Goal: Check status: Check status

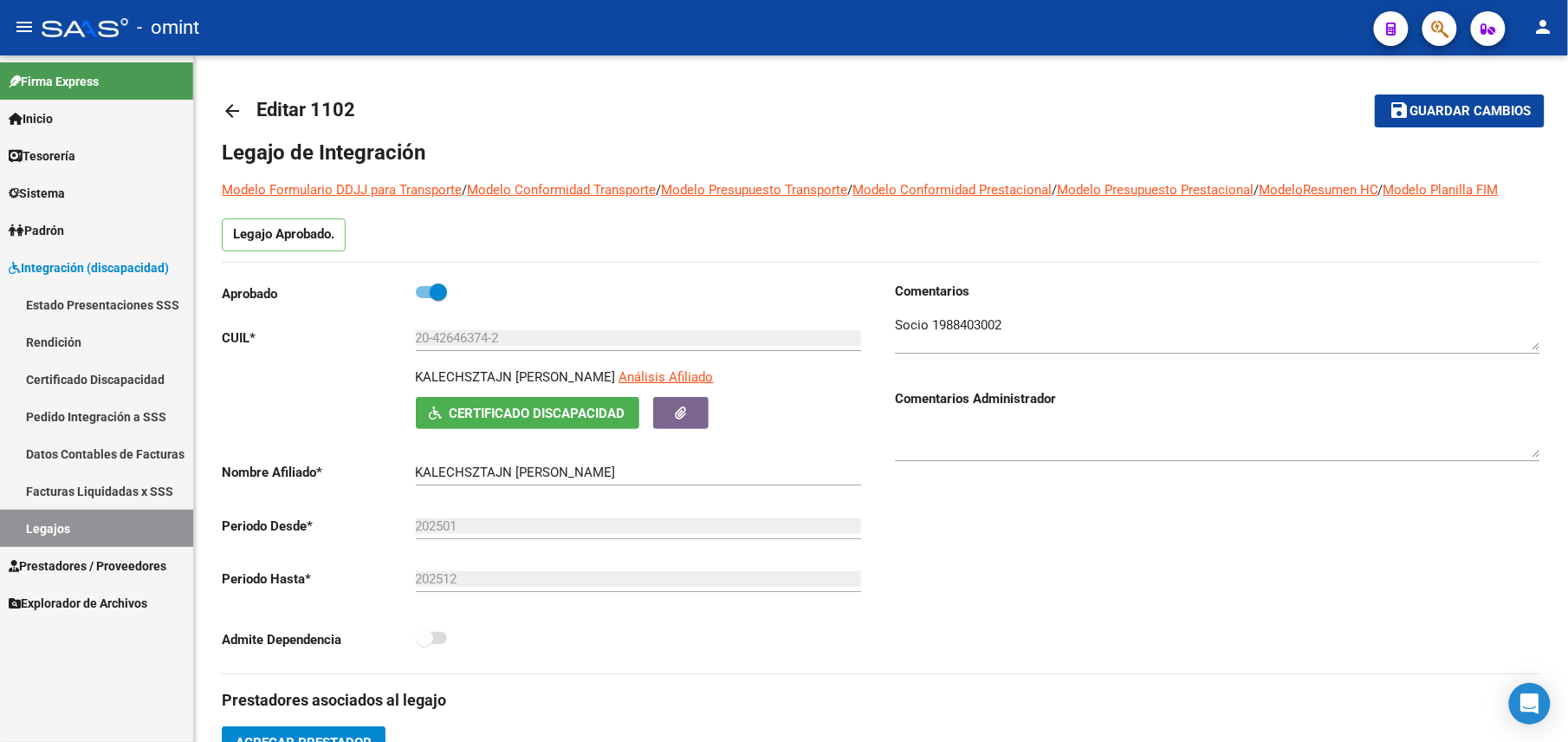
scroll to position [346, 0]
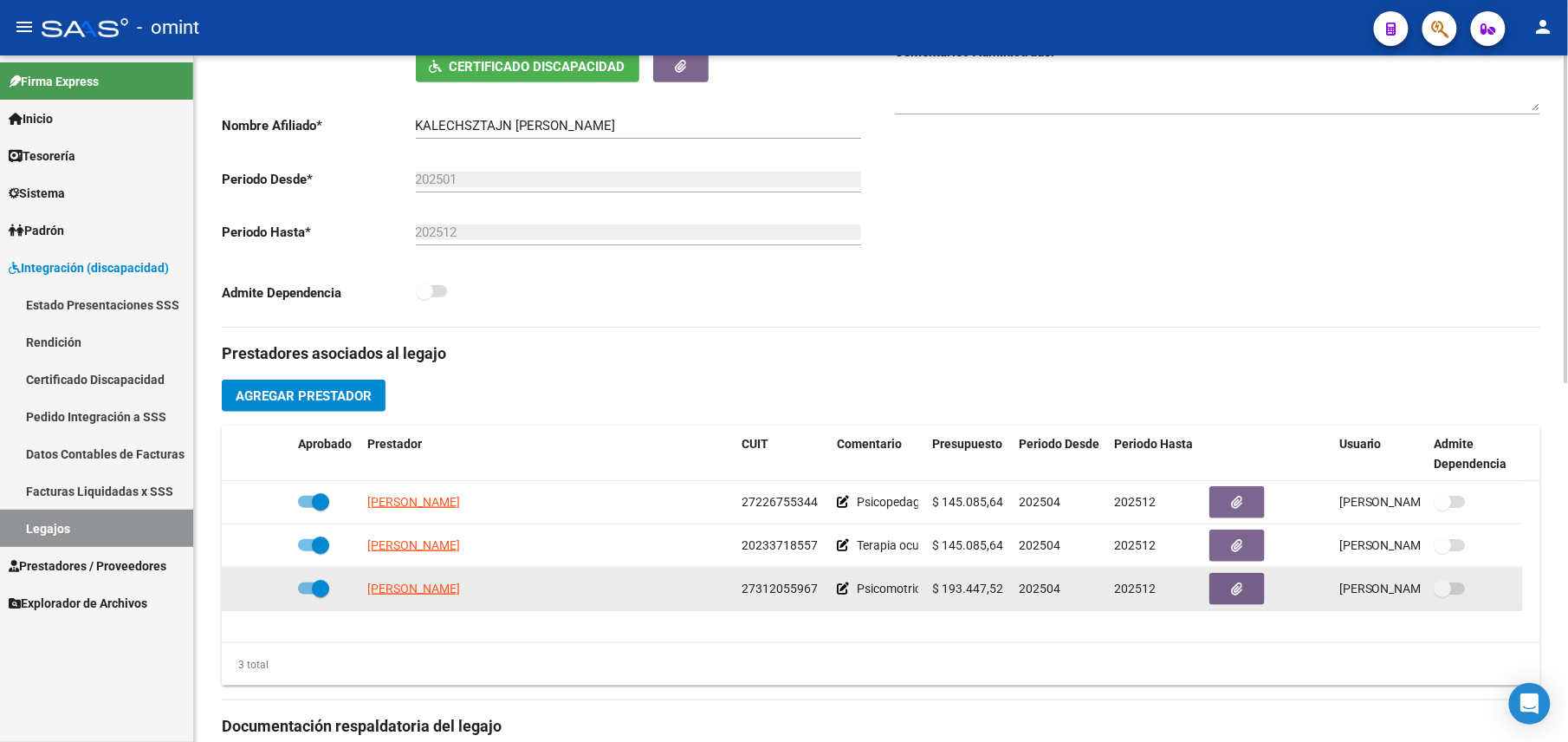
click at [781, 591] on span "27312055967" at bounding box center [780, 588] width 76 height 14
copy span "27312055967"
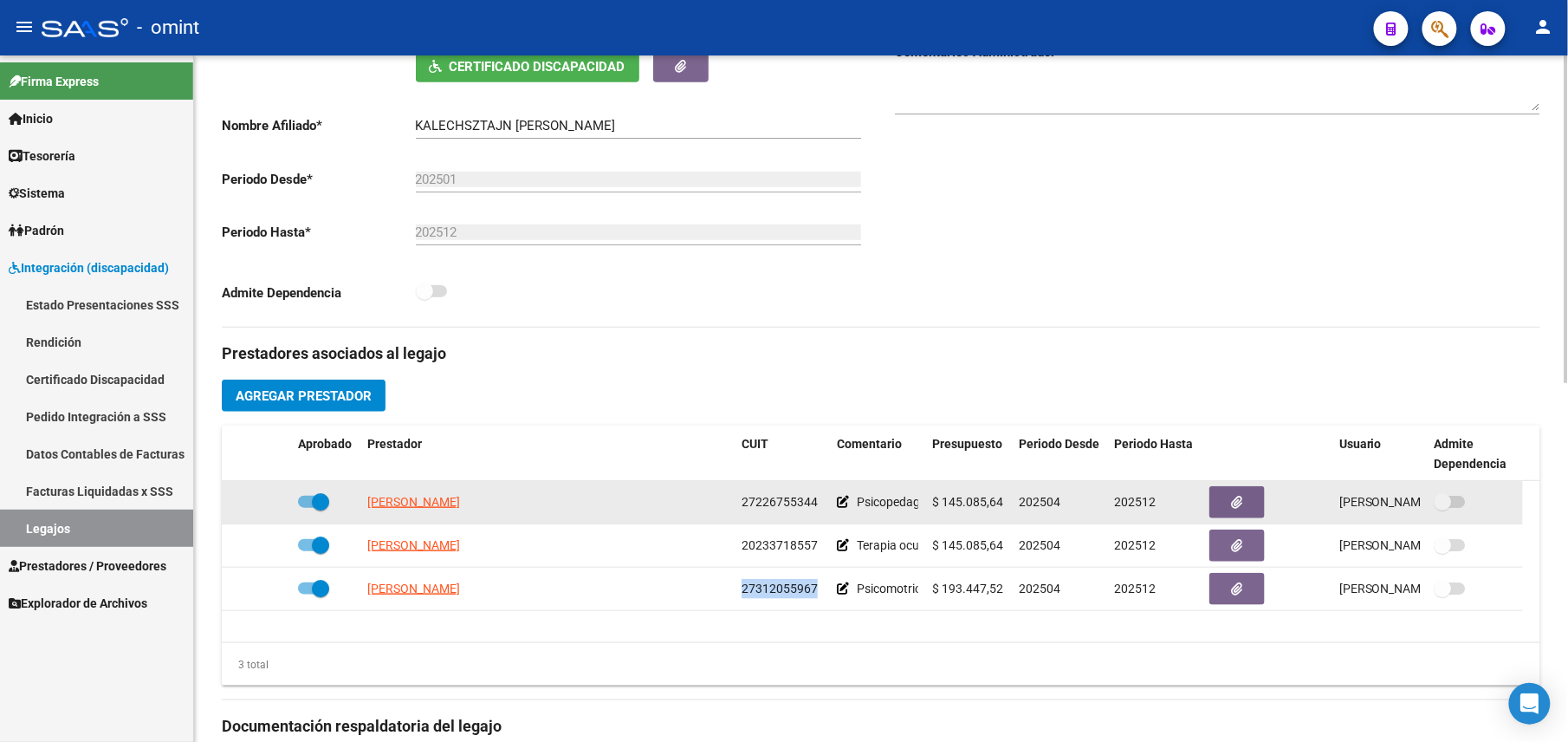
click at [765, 506] on span "27226755344" at bounding box center [780, 501] width 76 height 14
copy span "27226755344"
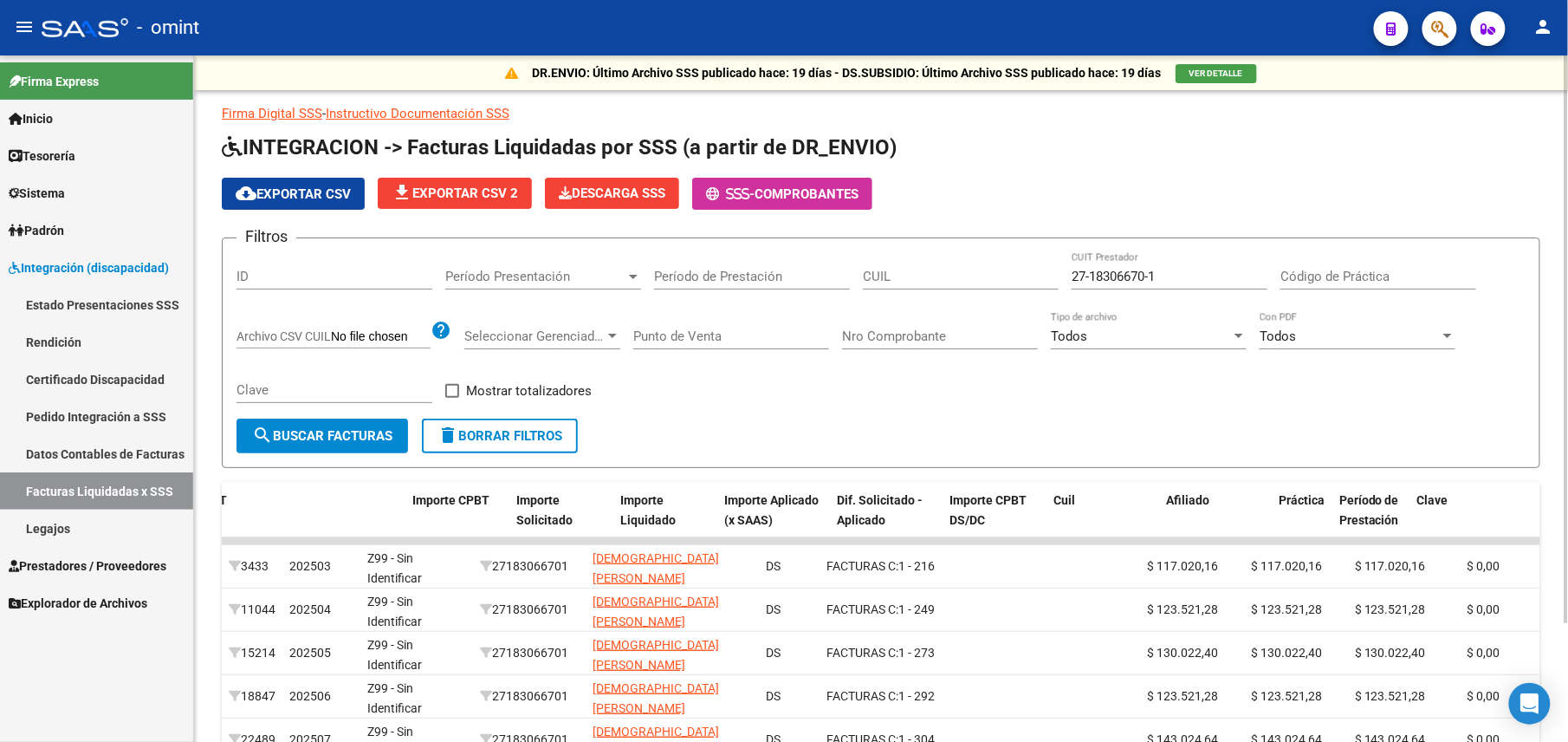
scroll to position [0, 630]
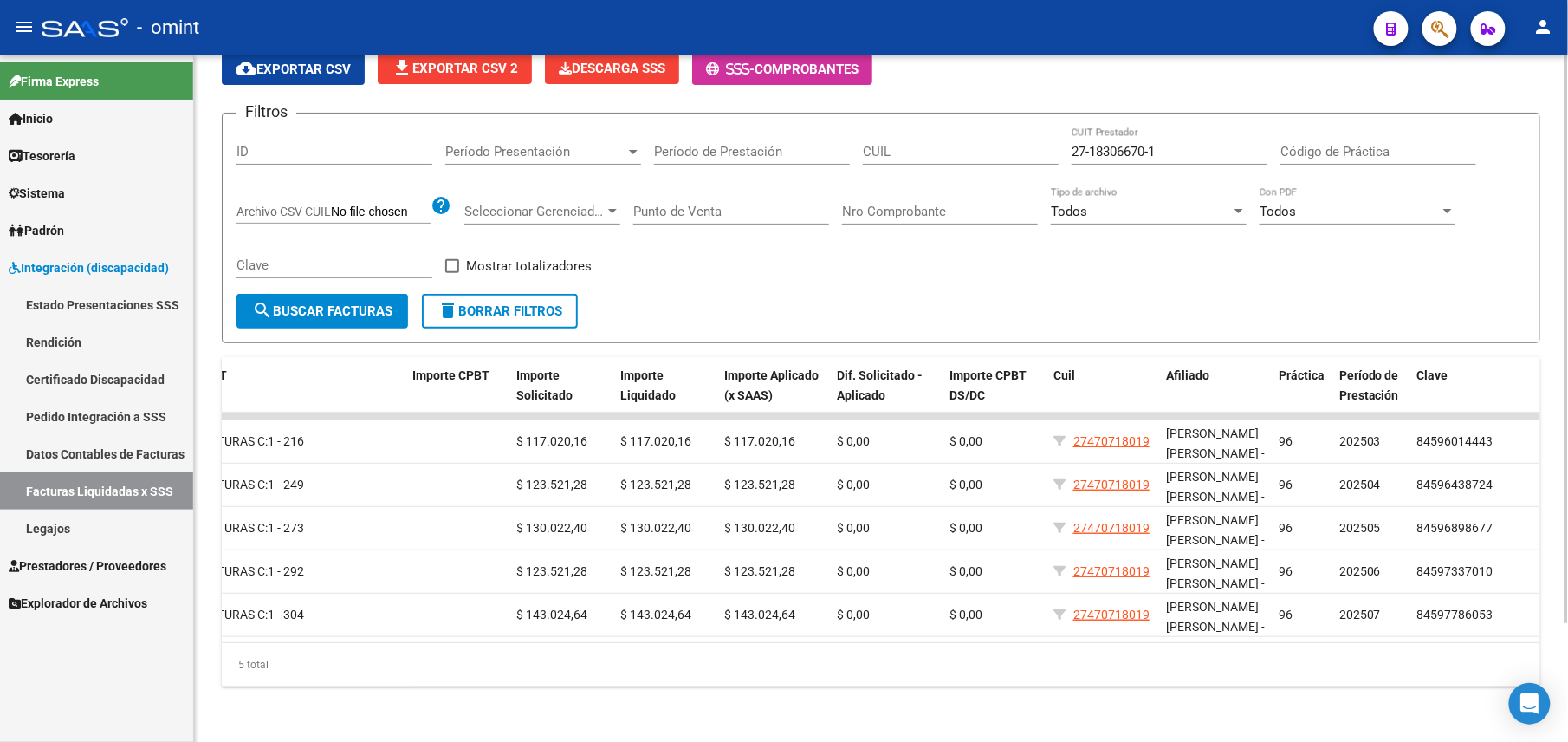
click at [1169, 144] on input "27-18306670-1" at bounding box center [1170, 151] width 196 height 15
drag, startPoint x: 1055, startPoint y: 116, endPoint x: 992, endPoint y: 118, distance: 63.0
click at [992, 127] on div "Filtros ID Período Presentación Período Presentación Período de Prestación CUIL…" at bounding box center [881, 210] width 1288 height 166
paste input "22675534-4"
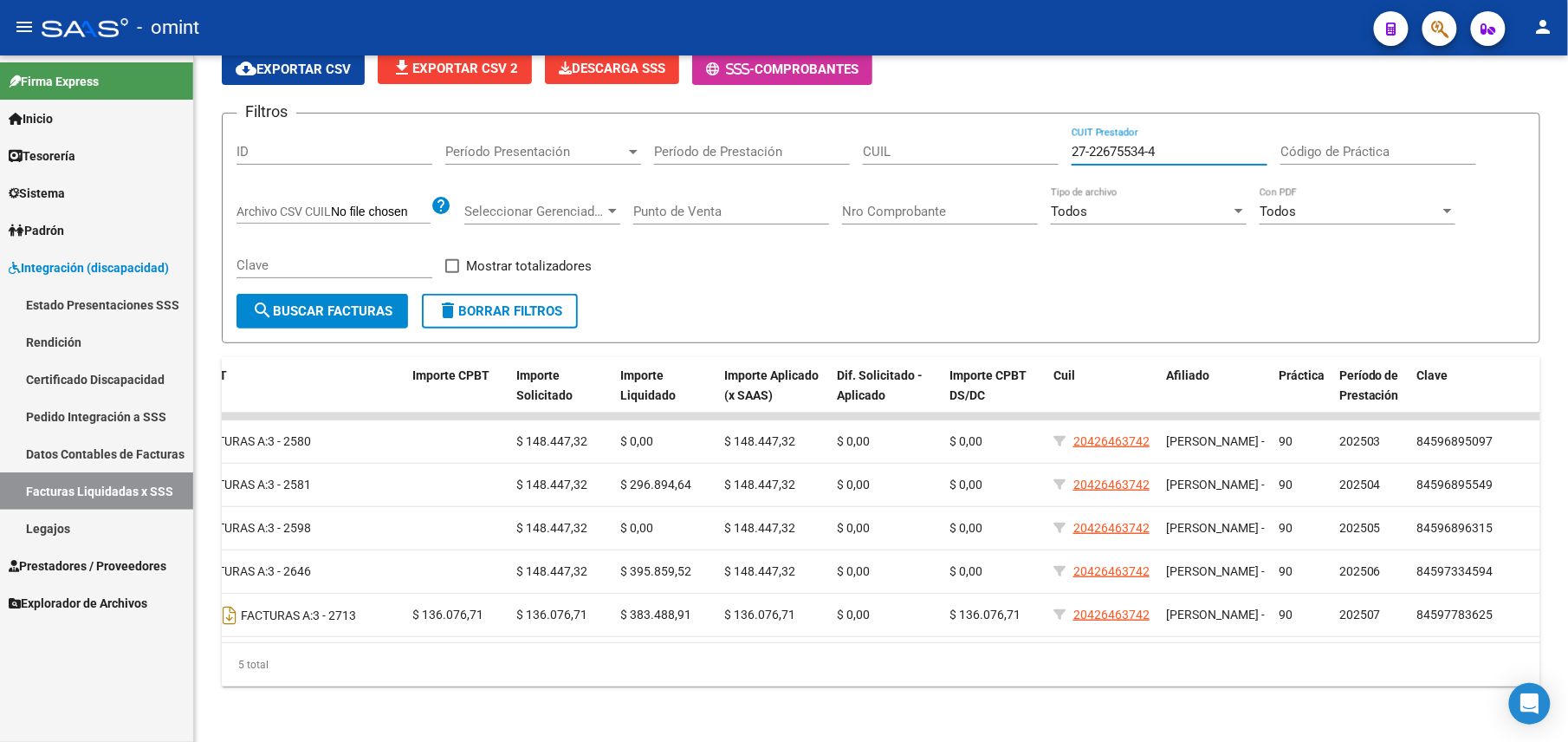
type input "27-22675534-4"
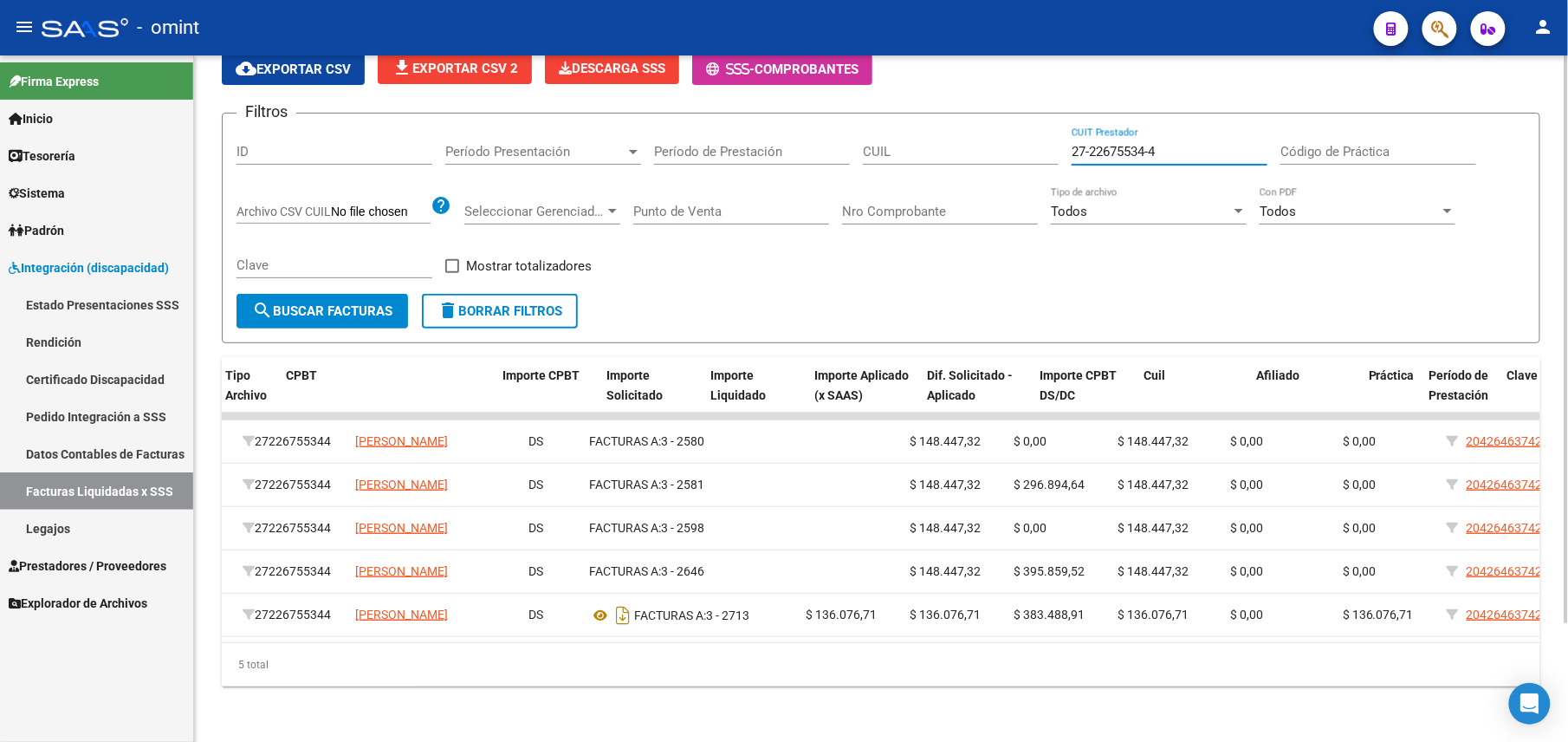
scroll to position [0, 0]
